Goal: Information Seeking & Learning: Find specific page/section

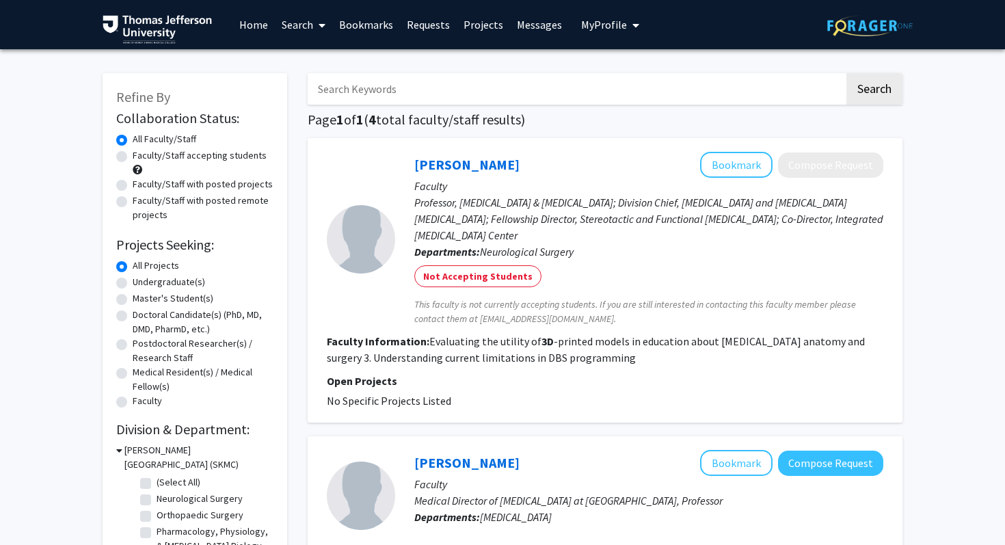
click at [374, 98] on input "Search Keywords" at bounding box center [576, 88] width 537 height 31
type input "P"
type input "surgery"
click at [847, 73] on button "Search" at bounding box center [875, 88] width 56 height 31
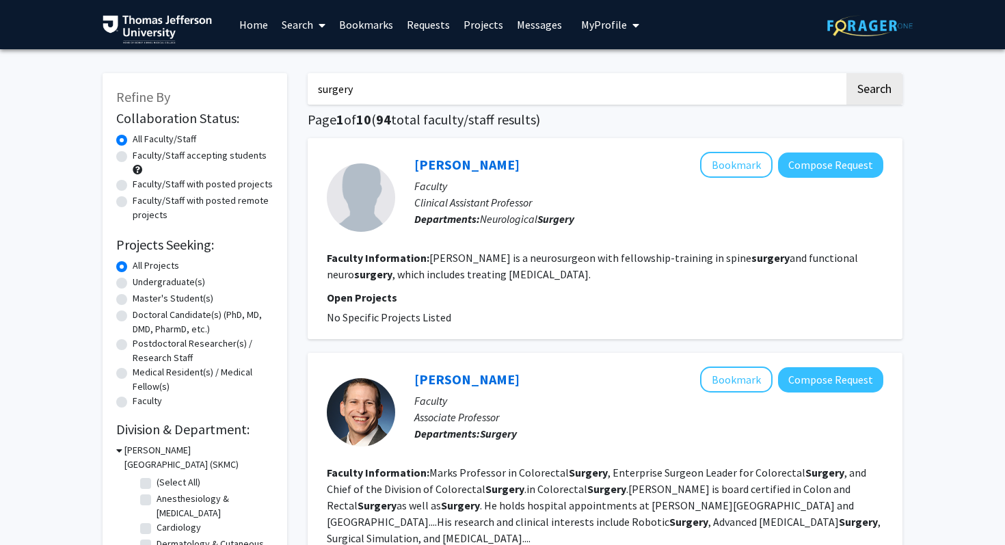
click at [190, 158] on label "Faculty/Staff accepting students" at bounding box center [200, 155] width 134 height 14
click at [142, 157] on input "Faculty/Staff accepting students" at bounding box center [137, 152] width 9 height 9
radio input "true"
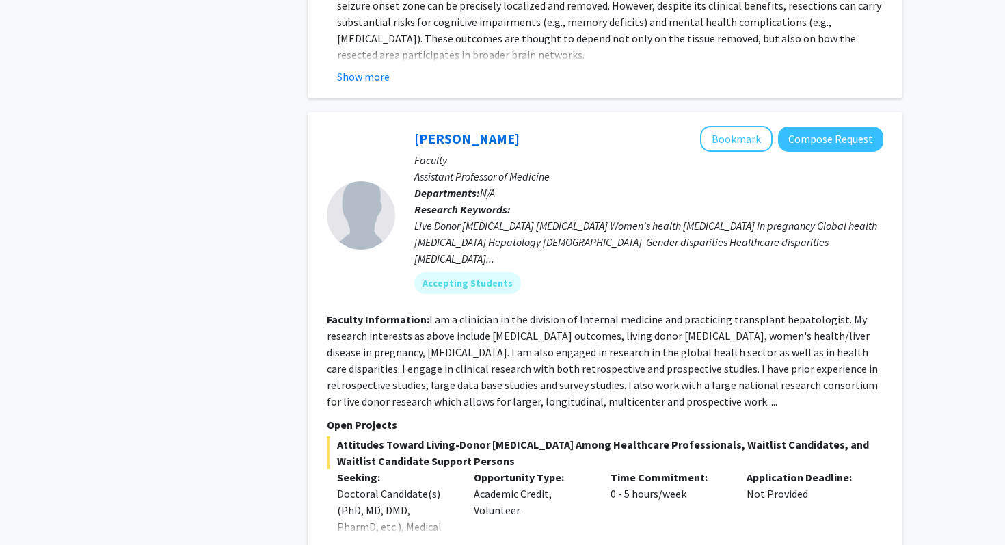
scroll to position [4238, 0]
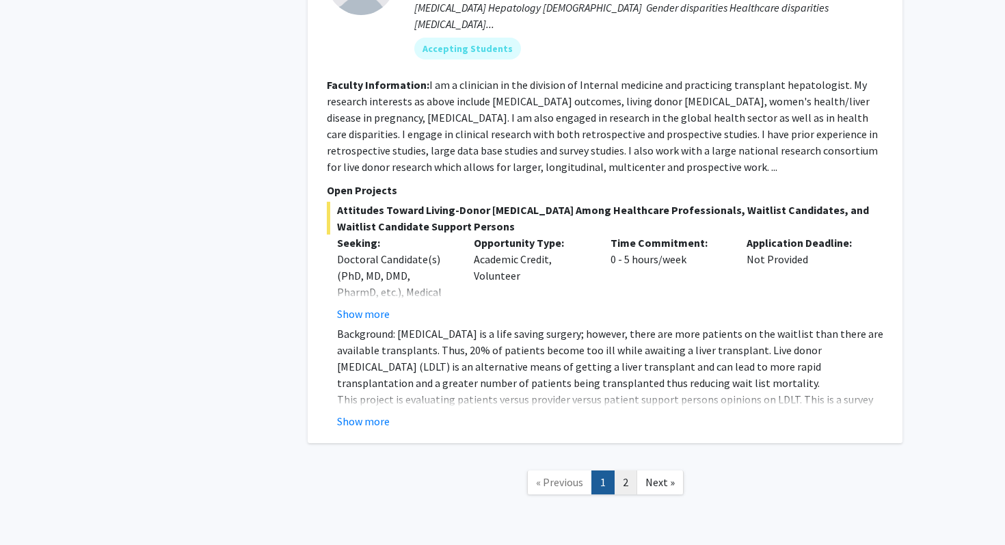
click at [627, 471] on link "2" at bounding box center [625, 483] width 23 height 24
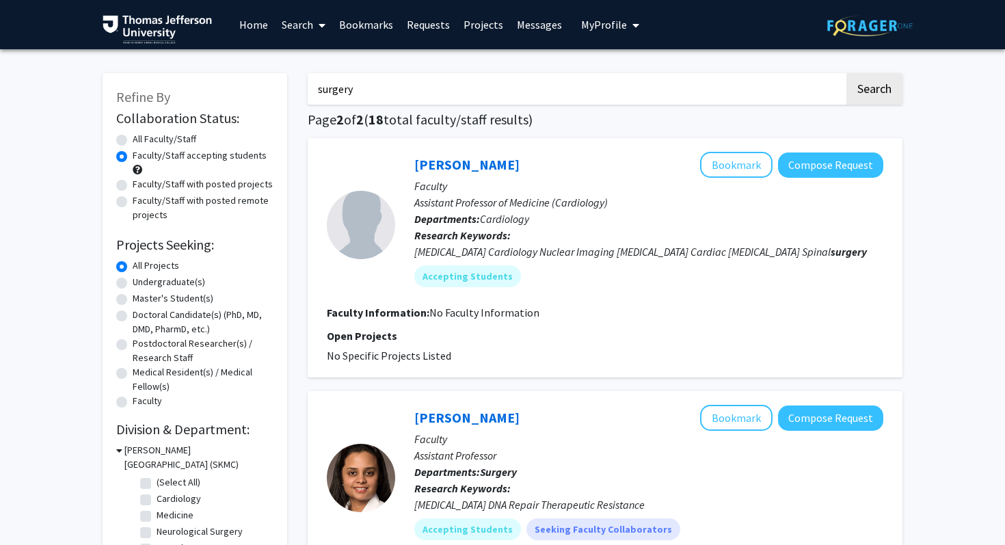
drag, startPoint x: 386, startPoint y: 90, endPoint x: 314, endPoint y: 90, distance: 72.5
click at [314, 90] on input "surgery" at bounding box center [576, 88] width 537 height 31
click at [477, 27] on link "Projects" at bounding box center [483, 25] width 53 height 48
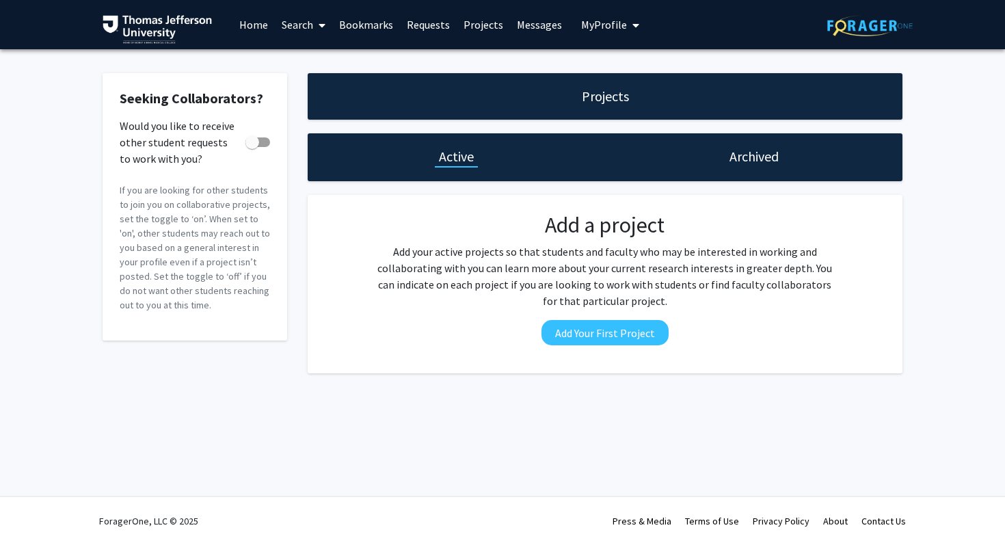
click at [293, 25] on link "Search" at bounding box center [303, 25] width 57 height 48
click at [319, 64] on span "Faculty/Staff" at bounding box center [325, 62] width 101 height 27
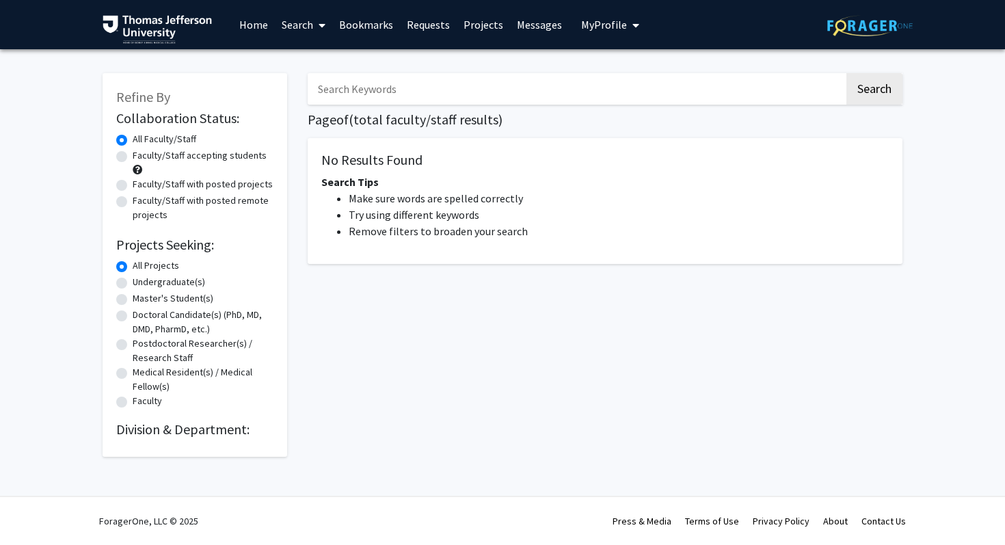
click at [319, 21] on icon at bounding box center [322, 25] width 7 height 11
click at [314, 92] on span "Students" at bounding box center [316, 90] width 83 height 27
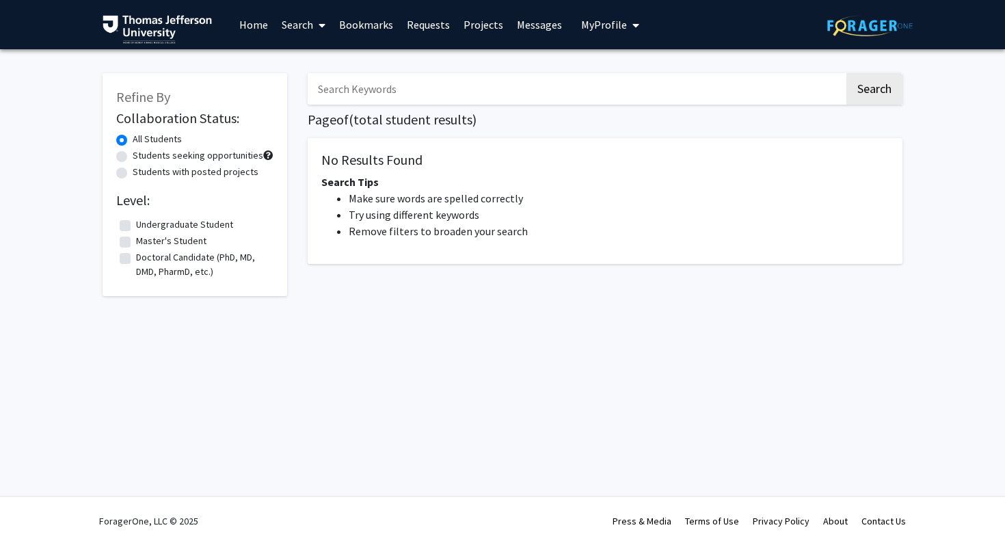
click at [607, 25] on span "My Profile" at bounding box center [604, 25] width 46 height 14
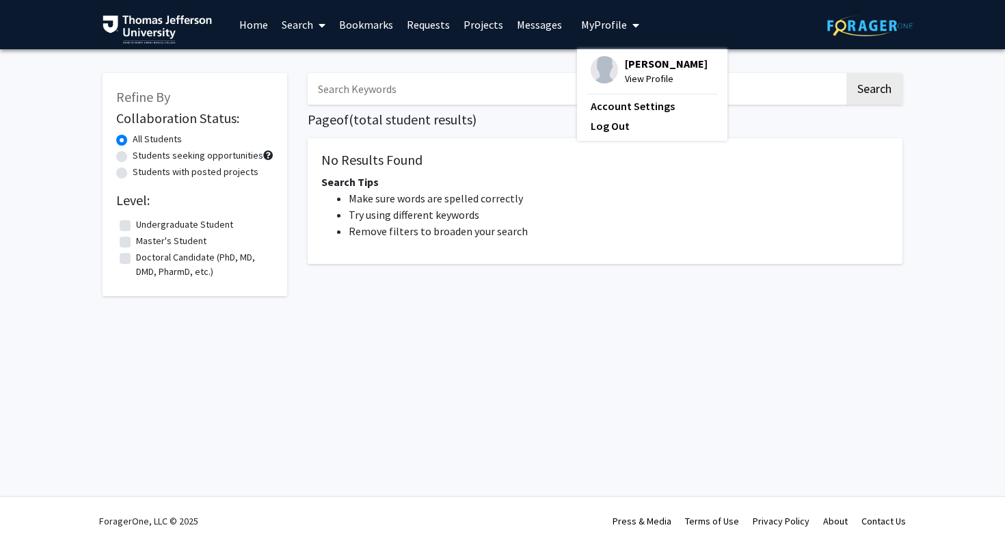
click at [625, 68] on span "[PERSON_NAME]" at bounding box center [666, 63] width 83 height 15
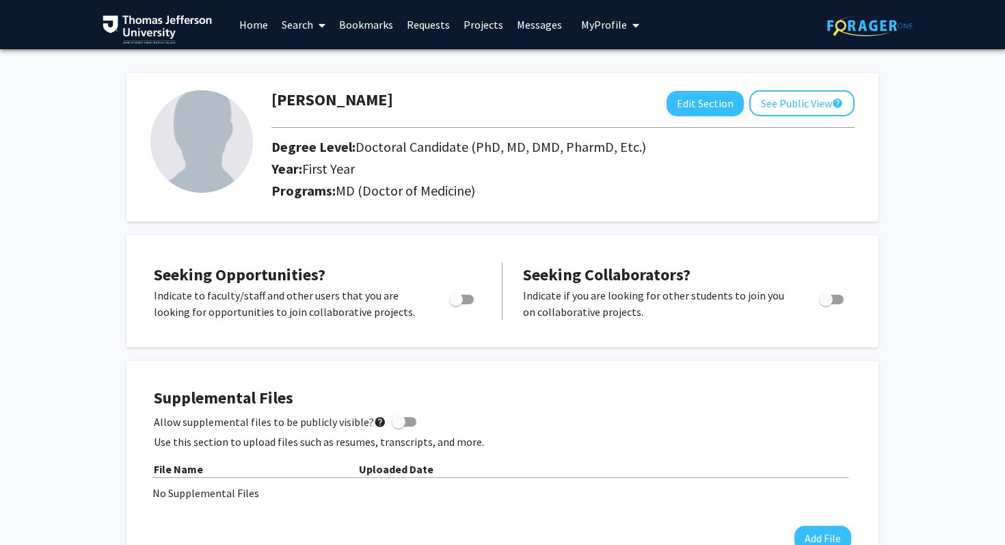
click at [626, 77] on div "[PERSON_NAME] Edit Section See Public View help Degree Level: Doctoral Candidat…" at bounding box center [503, 147] width 752 height 148
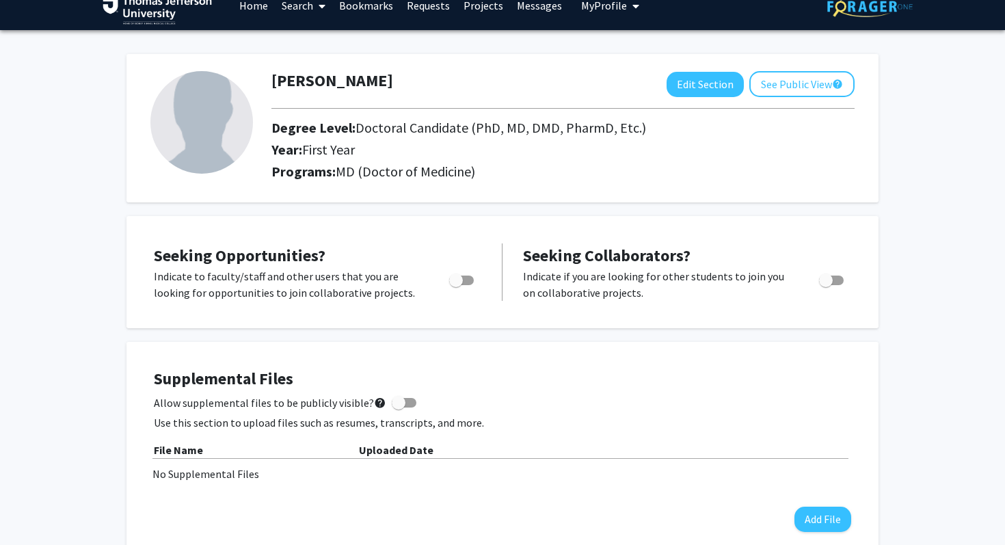
scroll to position [21, 0]
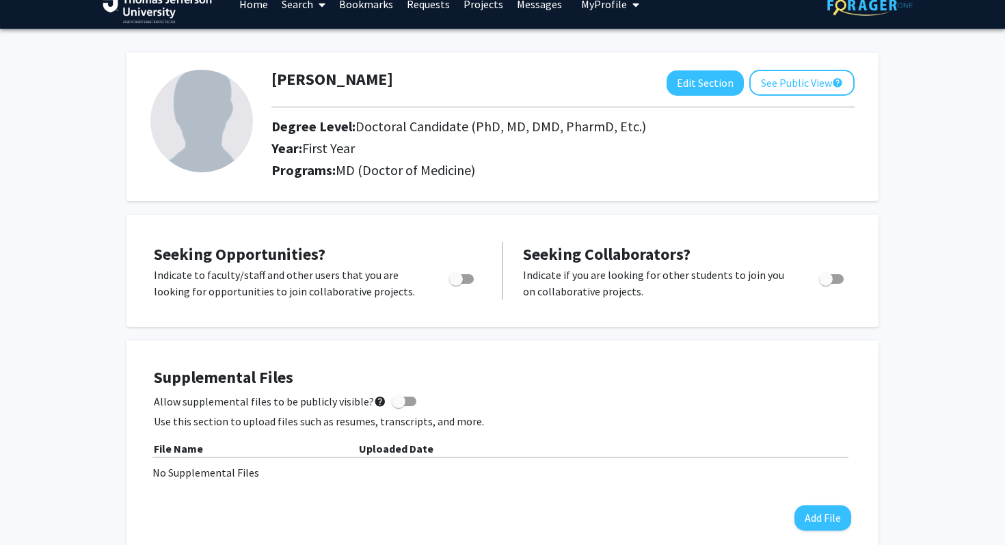
click at [468, 275] on span "Toggle" at bounding box center [461, 279] width 25 height 10
click at [456, 284] on input "Are you actively seeking opportunities?" at bounding box center [455, 284] width 1 height 1
checkbox input "true"
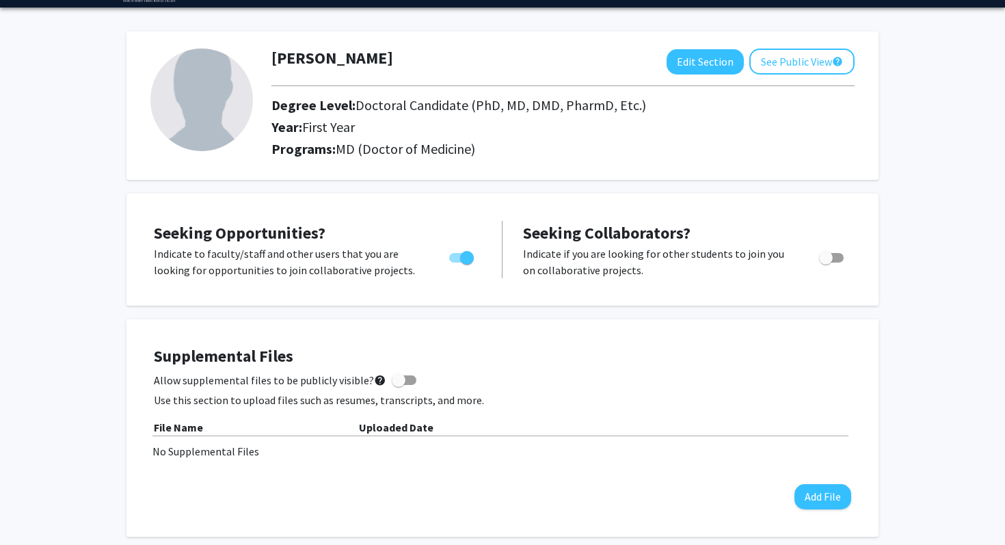
scroll to position [0, 0]
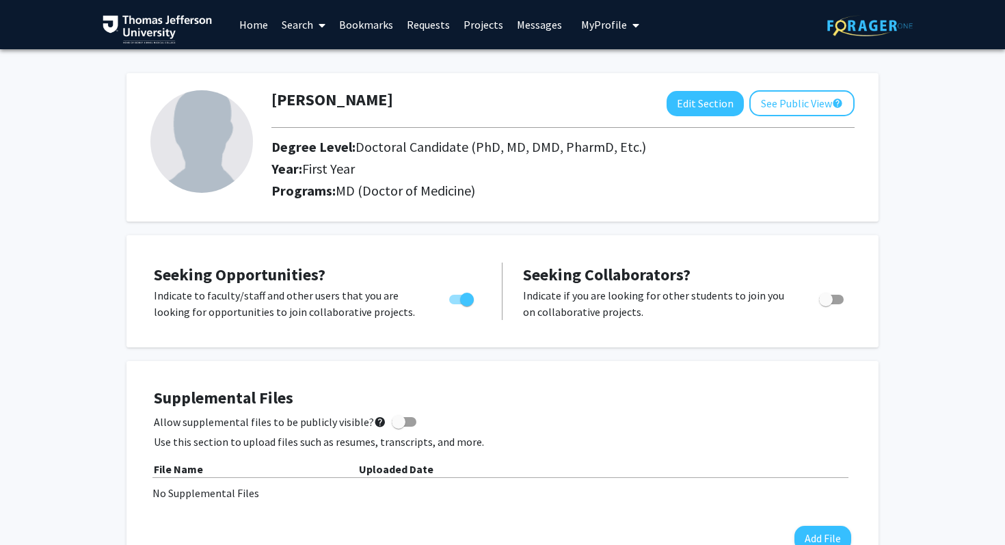
click at [263, 25] on link "Home" at bounding box center [254, 25] width 42 height 48
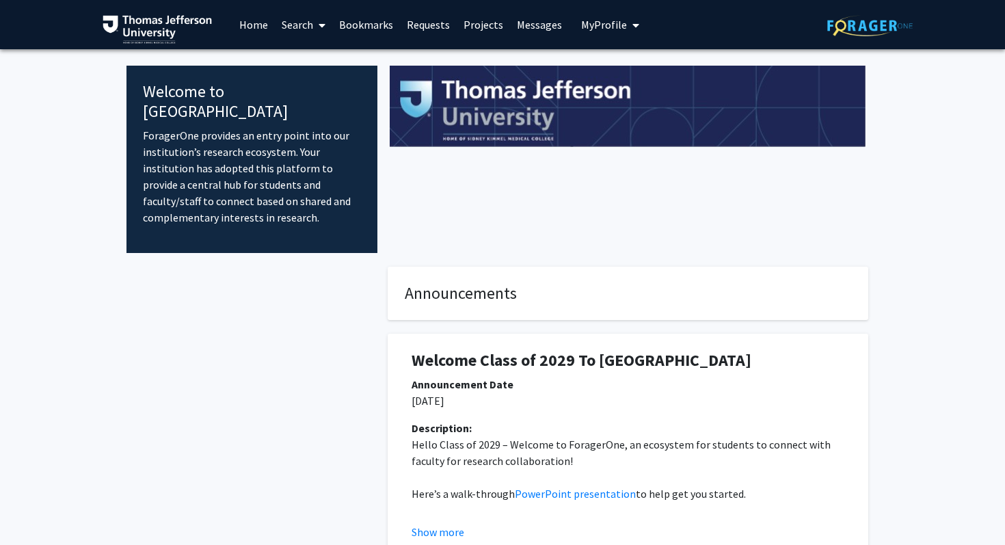
click at [296, 24] on link "Search" at bounding box center [303, 25] width 57 height 48
click at [313, 67] on span "Faculty/Staff" at bounding box center [325, 62] width 101 height 27
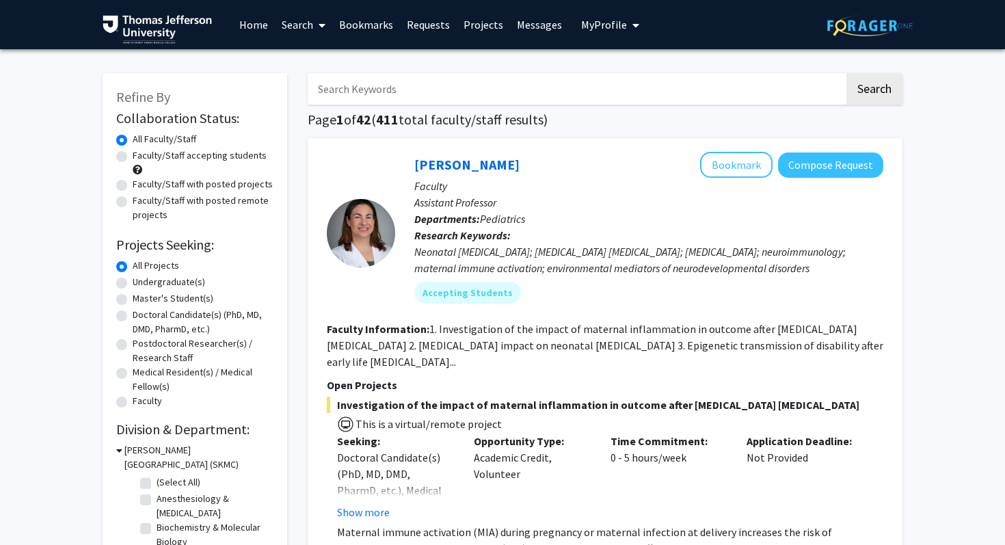
click at [369, 91] on input "Search Keywords" at bounding box center [576, 88] width 537 height 31
type input "FTD"
click at [847, 73] on button "Search" at bounding box center [875, 88] width 56 height 31
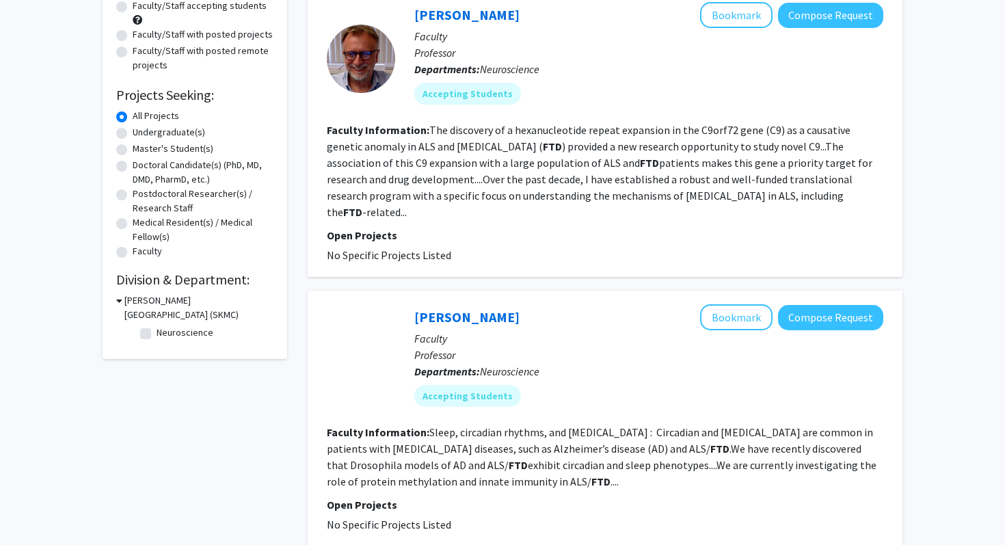
scroll to position [119, 0]
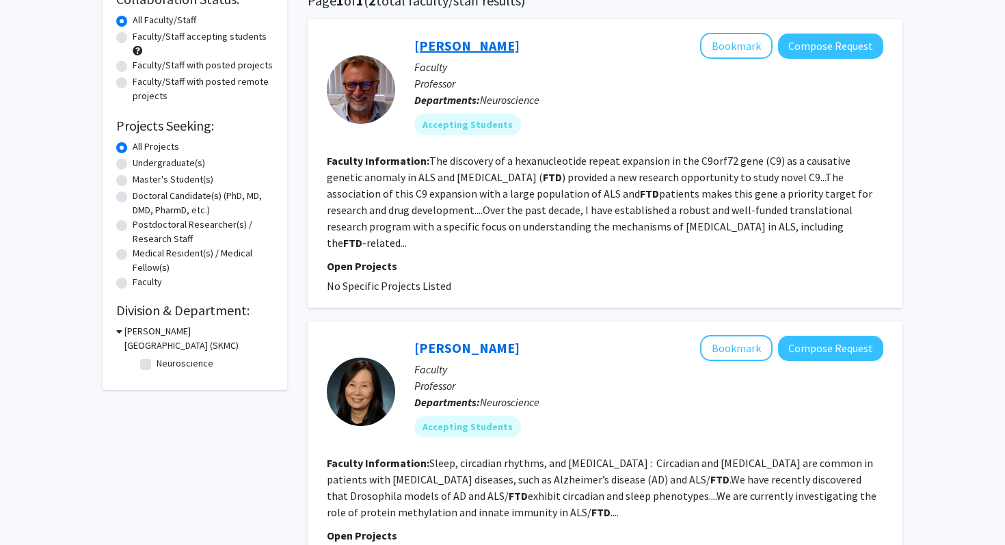
click at [436, 47] on link "[PERSON_NAME]" at bounding box center [466, 45] width 105 height 17
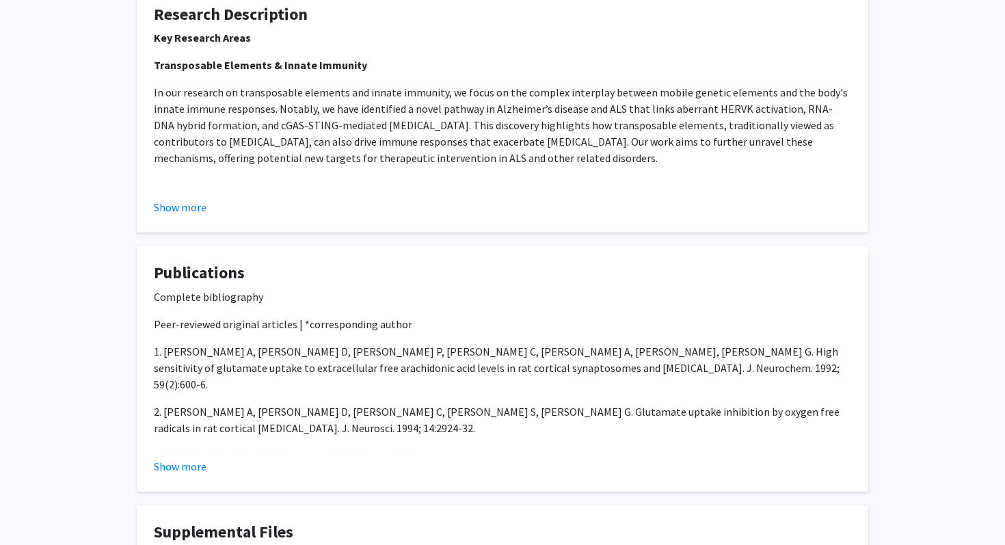
scroll to position [646, 0]
